Goal: Check status: Check status

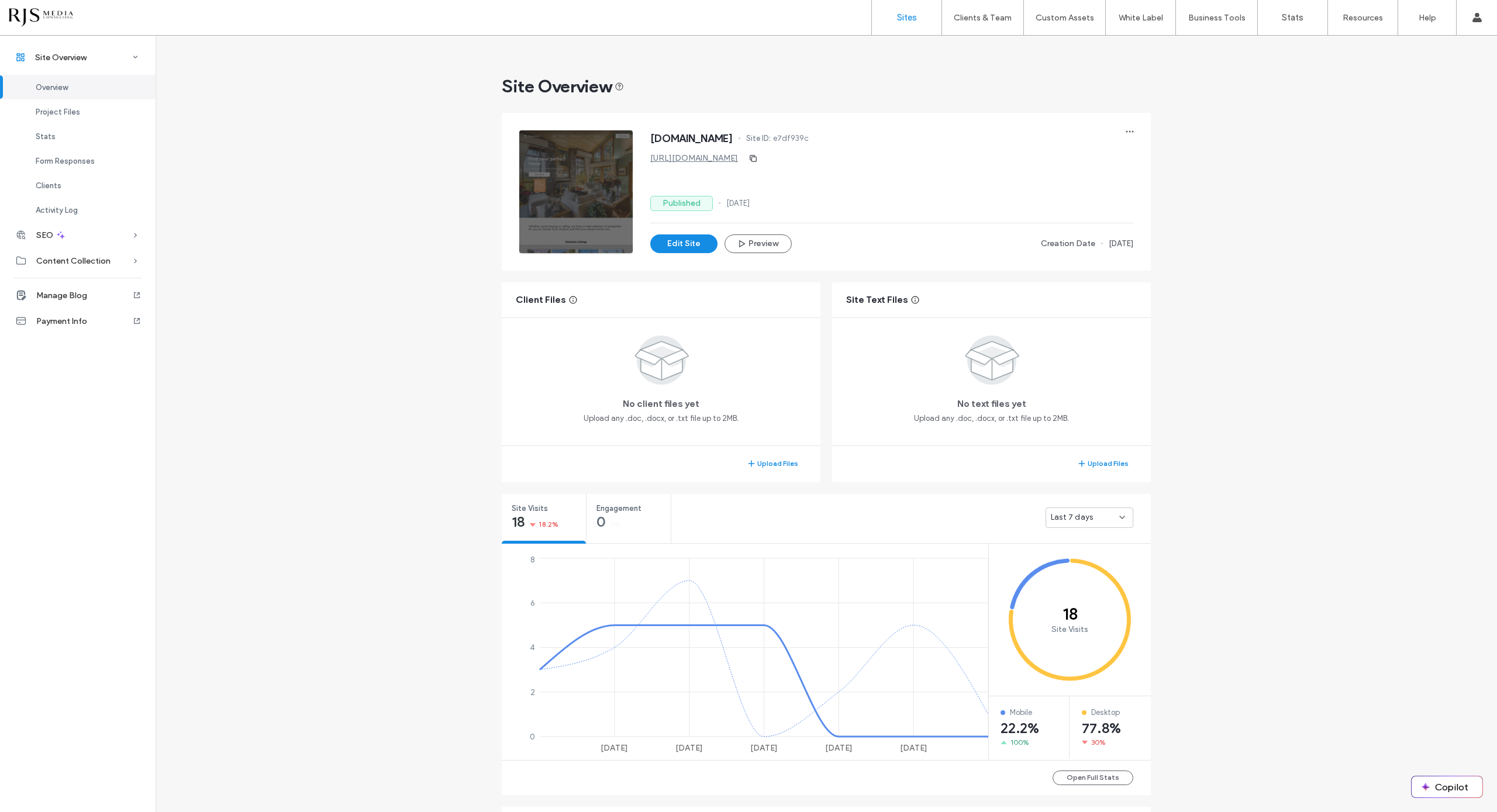
click at [901, 20] on label "Sites" at bounding box center [908, 18] width 20 height 11
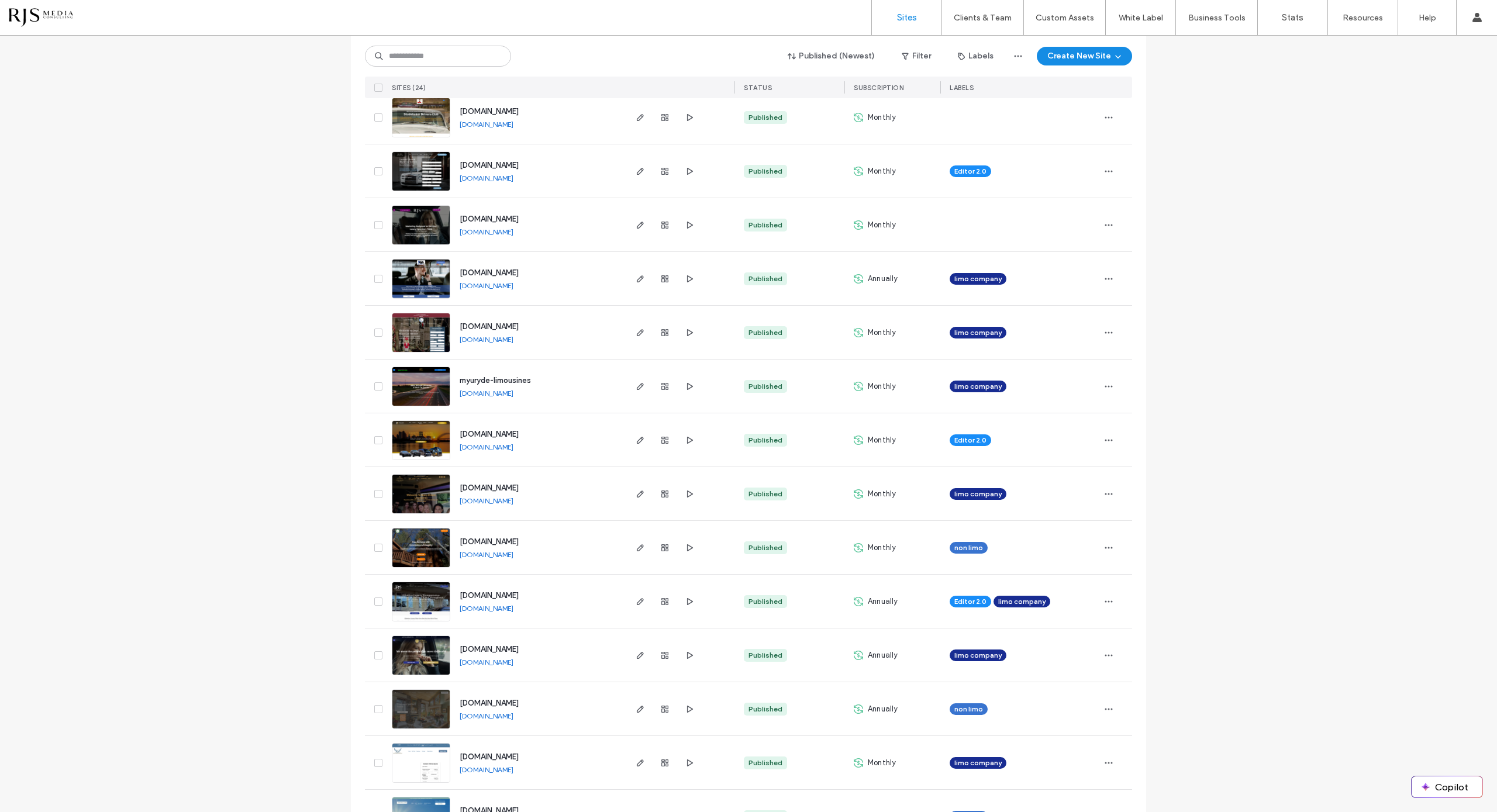
scroll to position [219, 0]
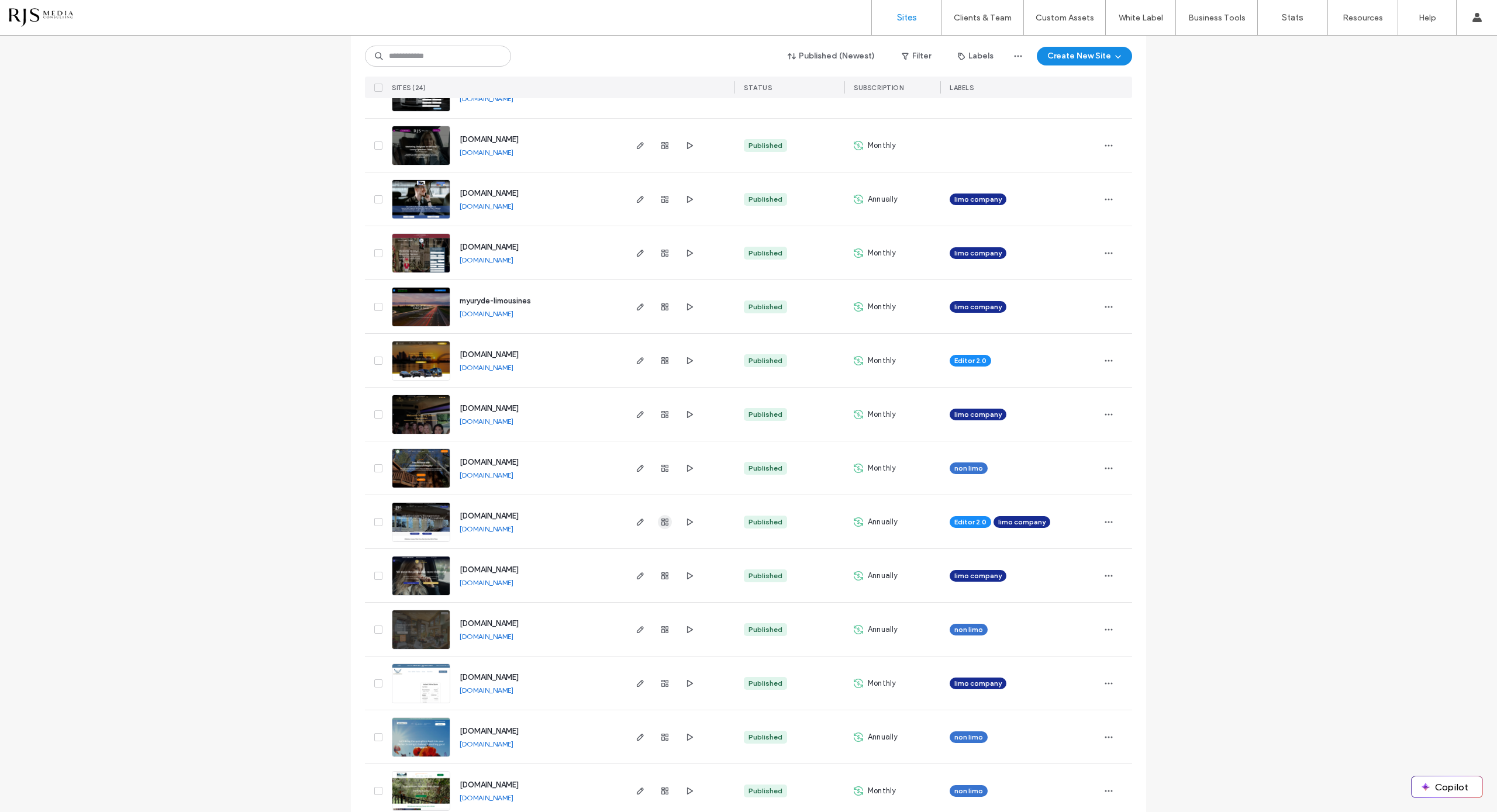
click at [661, 519] on use "button" at bounding box center [664, 522] width 7 height 7
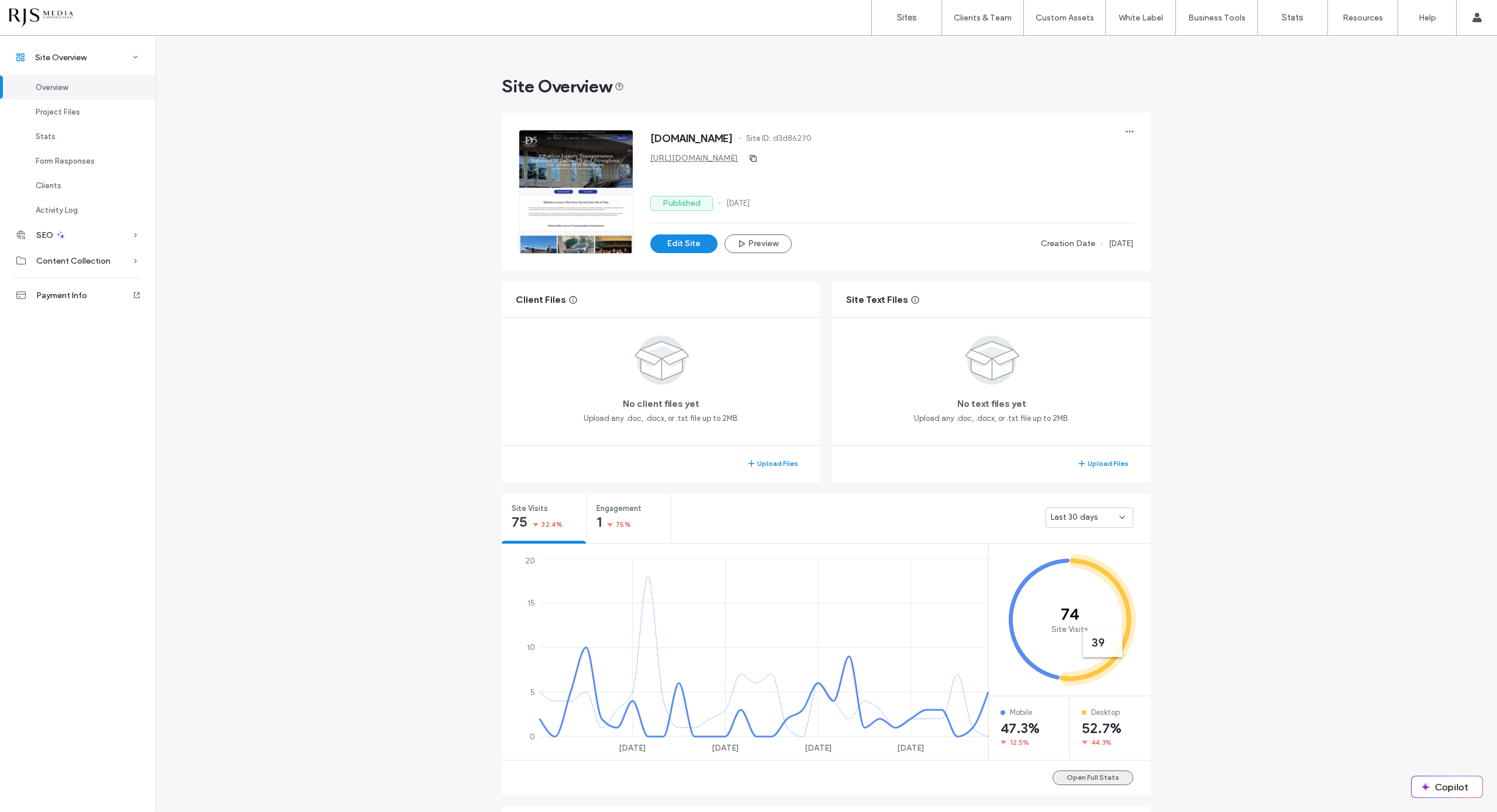
click at [1108, 780] on button "Open Full Stats" at bounding box center [1093, 777] width 81 height 14
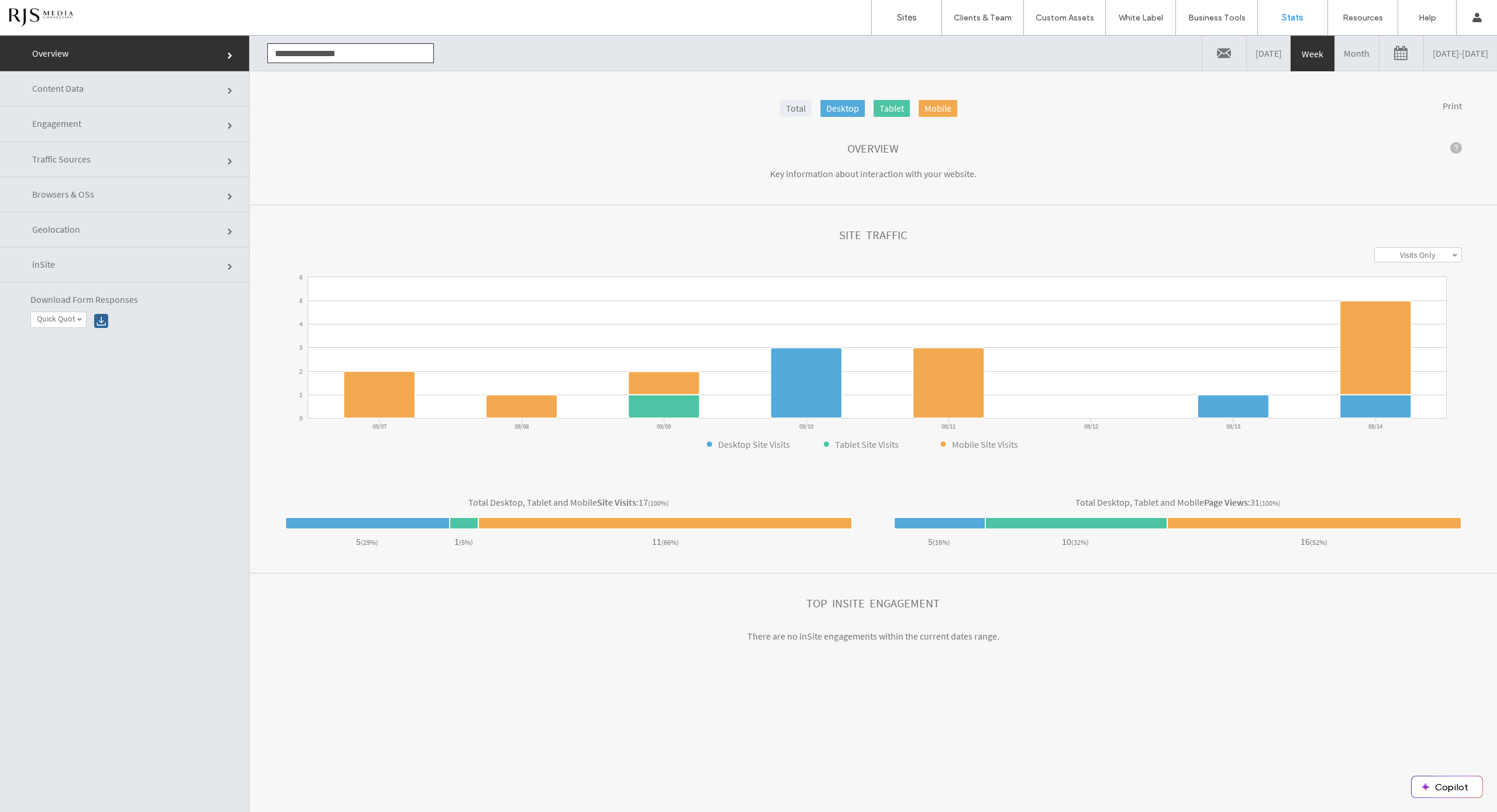
click at [1335, 52] on link "Month" at bounding box center [1357, 54] width 44 height 35
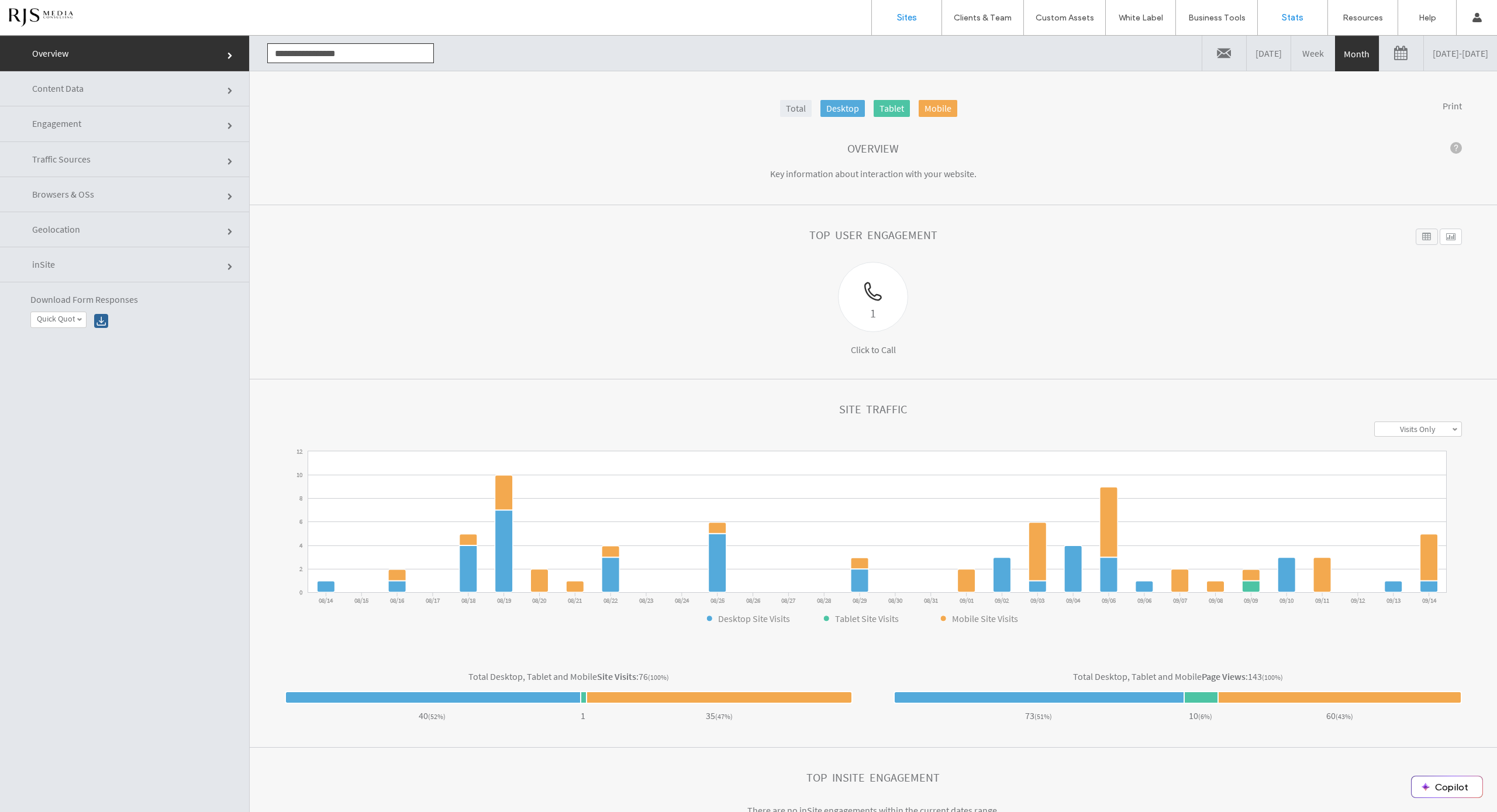
click at [900, 13] on label "Sites" at bounding box center [908, 18] width 20 height 11
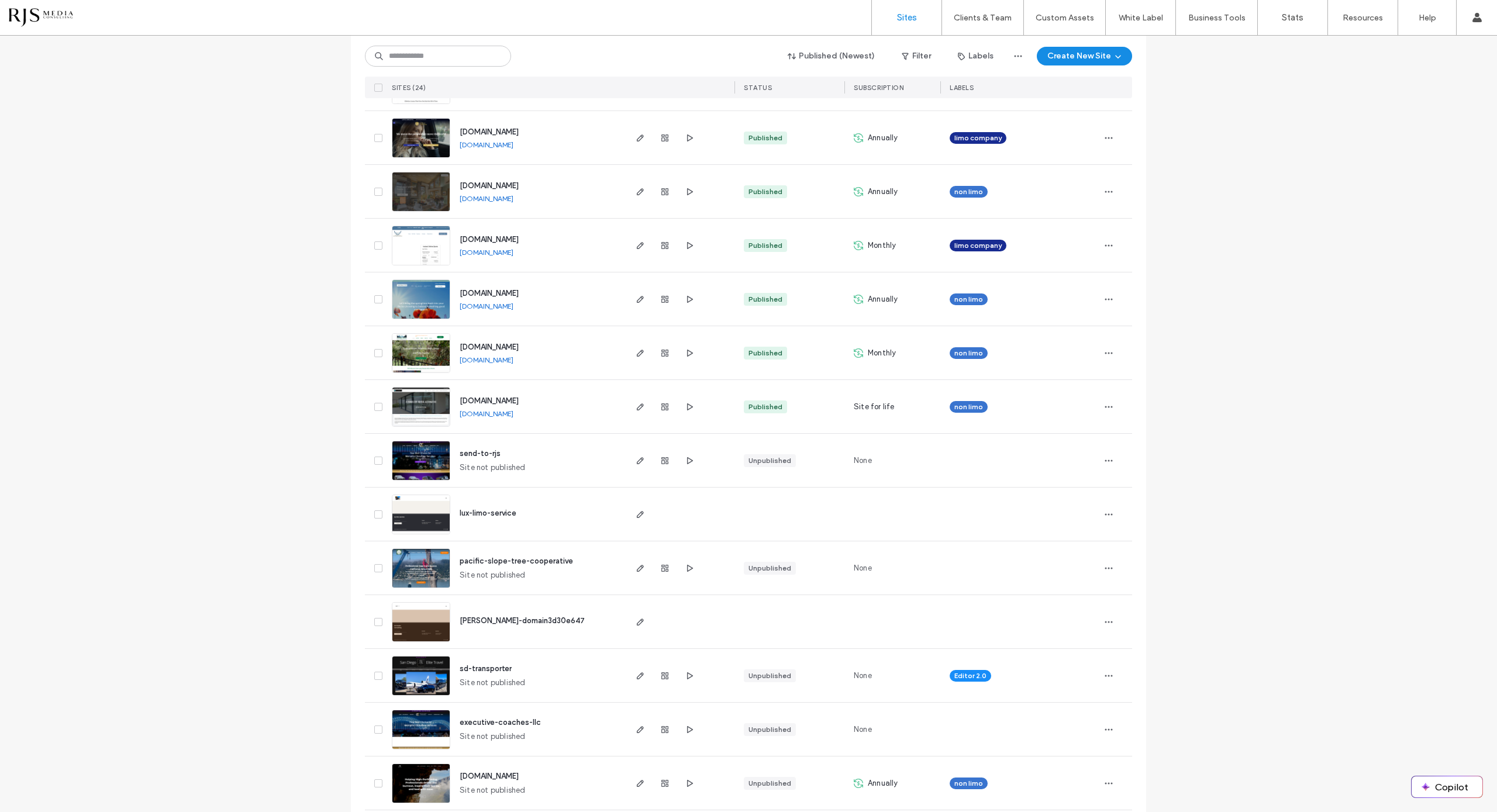
scroll to position [658, 0]
